Goal: Information Seeking & Learning: Understand process/instructions

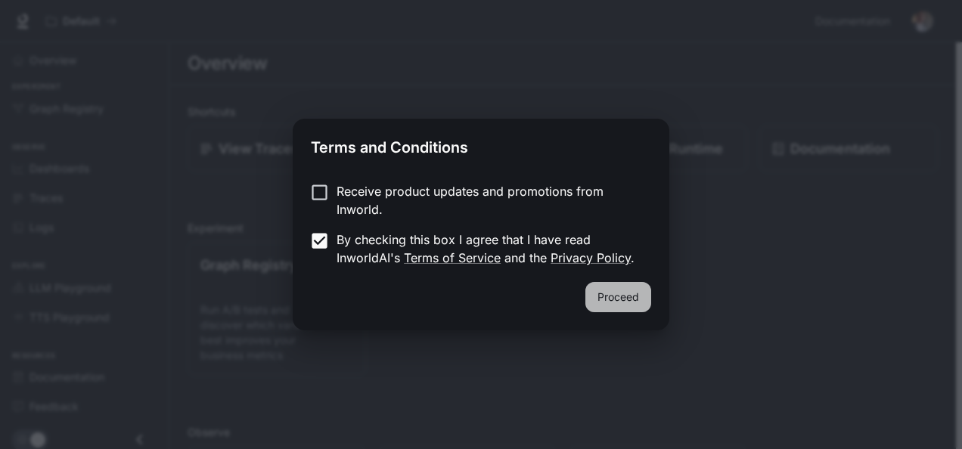
click at [602, 292] on button "Proceed" at bounding box center [618, 297] width 66 height 30
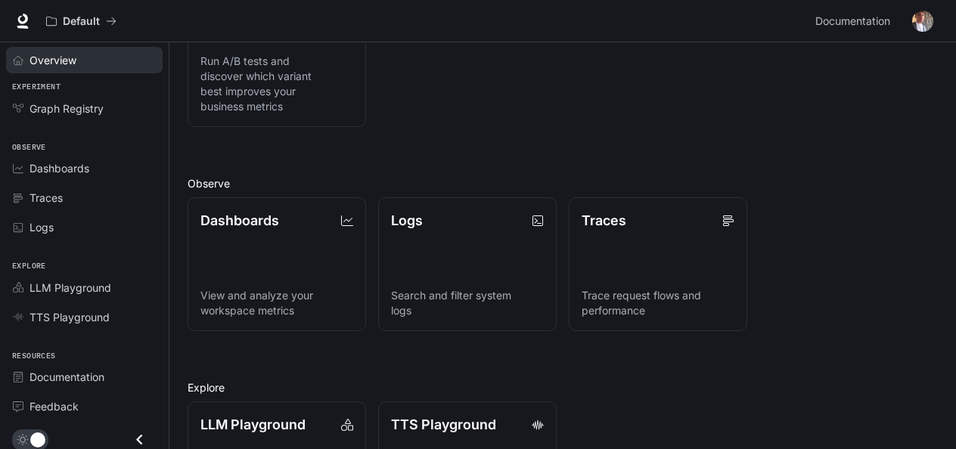
click at [76, 53] on span "Overview" at bounding box center [52, 60] width 47 height 16
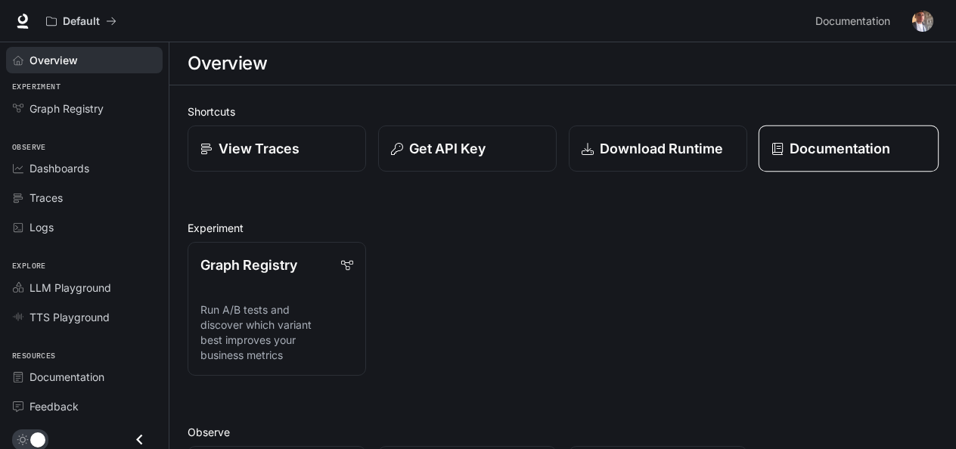
click at [790, 145] on p "Documentation" at bounding box center [840, 148] width 101 height 20
